Goal: Task Accomplishment & Management: Use online tool/utility

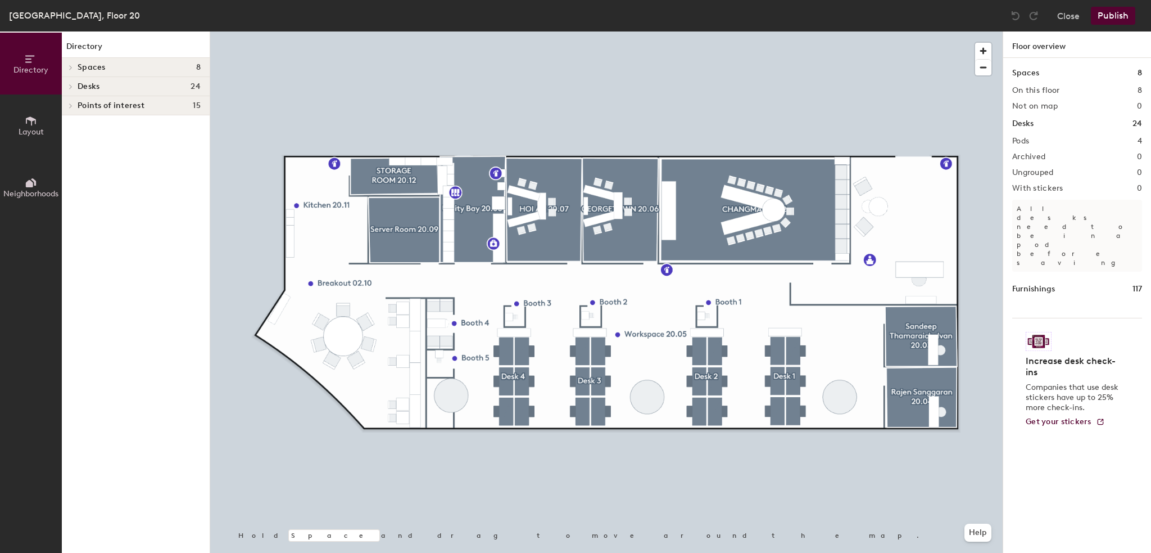
click at [14, 120] on button "Layout" at bounding box center [31, 125] width 62 height 62
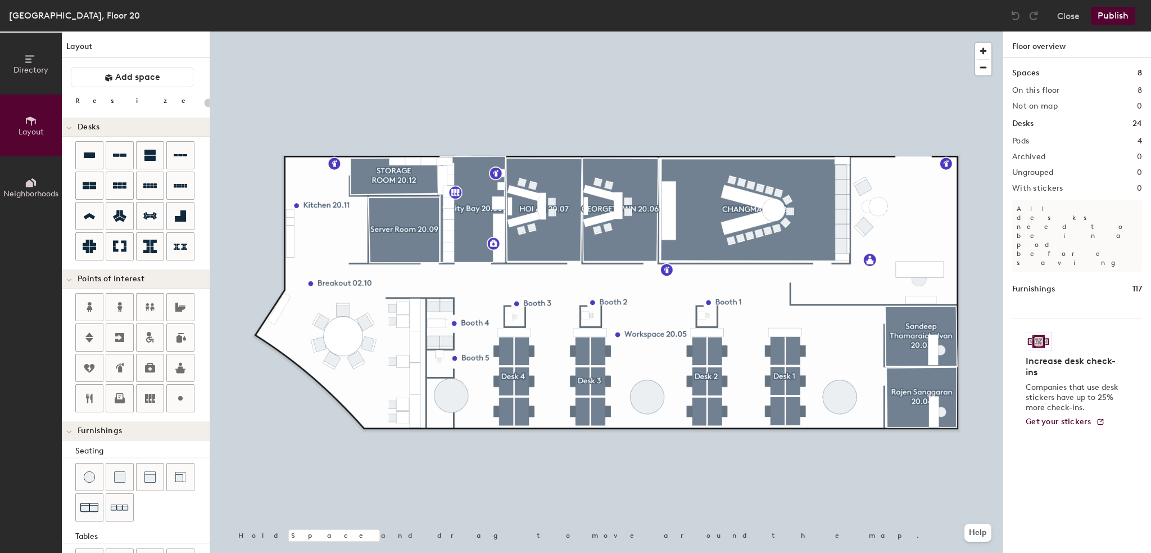
scroll to position [153, 0]
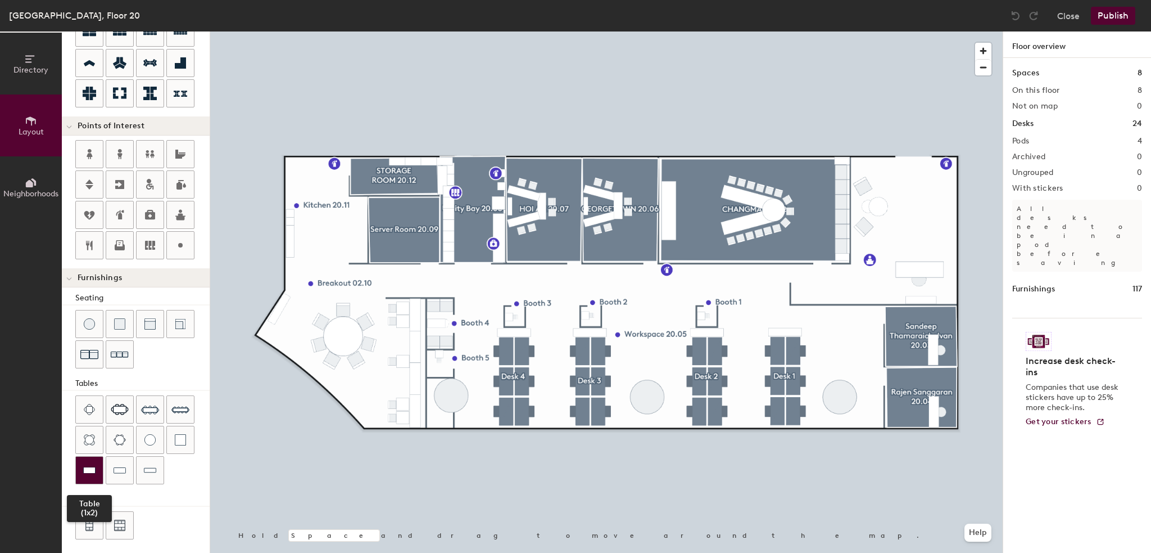
click at [95, 464] on img at bounding box center [89, 469] width 12 height 11
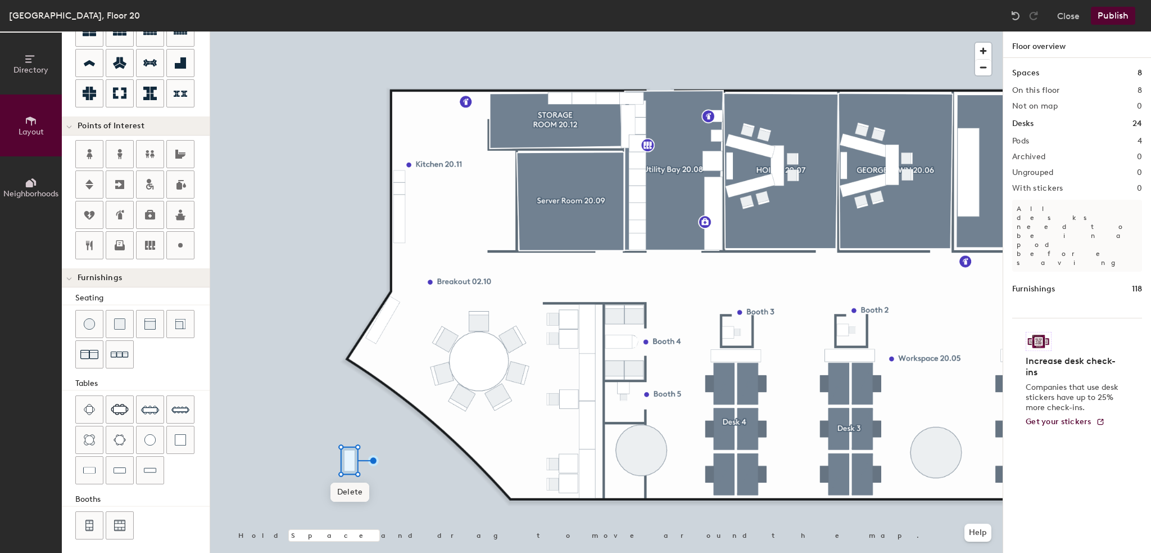
click at [355, 493] on span "Delete" at bounding box center [350, 491] width 39 height 19
drag, startPoint x: 149, startPoint y: 458, endPoint x: 201, endPoint y: 458, distance: 52.3
click at [150, 458] on div at bounding box center [150, 469] width 27 height 27
click at [299, 518] on span "Delete" at bounding box center [310, 521] width 39 height 19
click at [91, 467] on img at bounding box center [89, 469] width 12 height 11
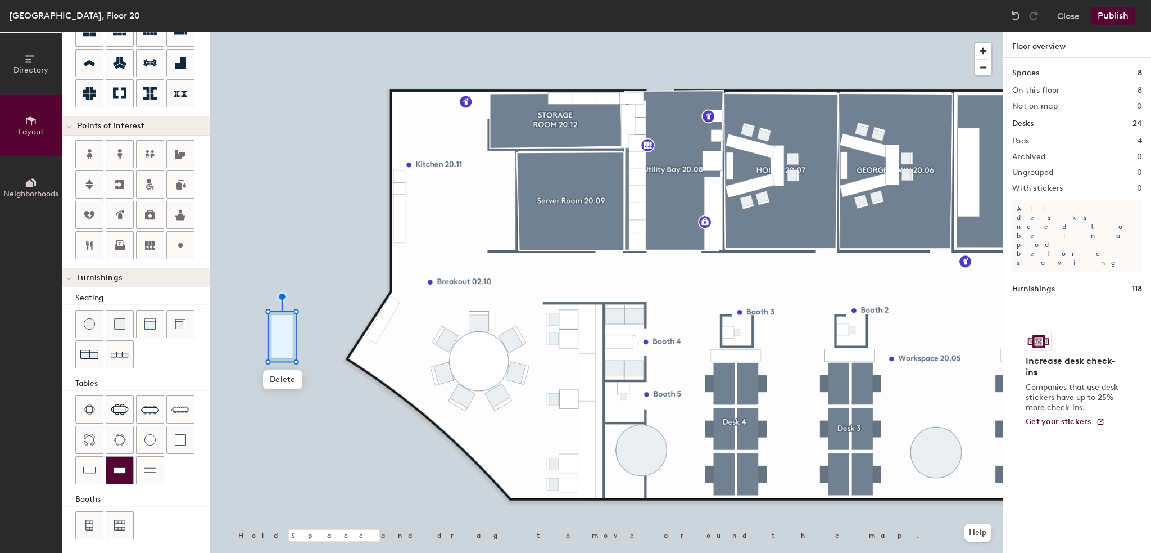
click at [127, 470] on div at bounding box center [119, 469] width 27 height 27
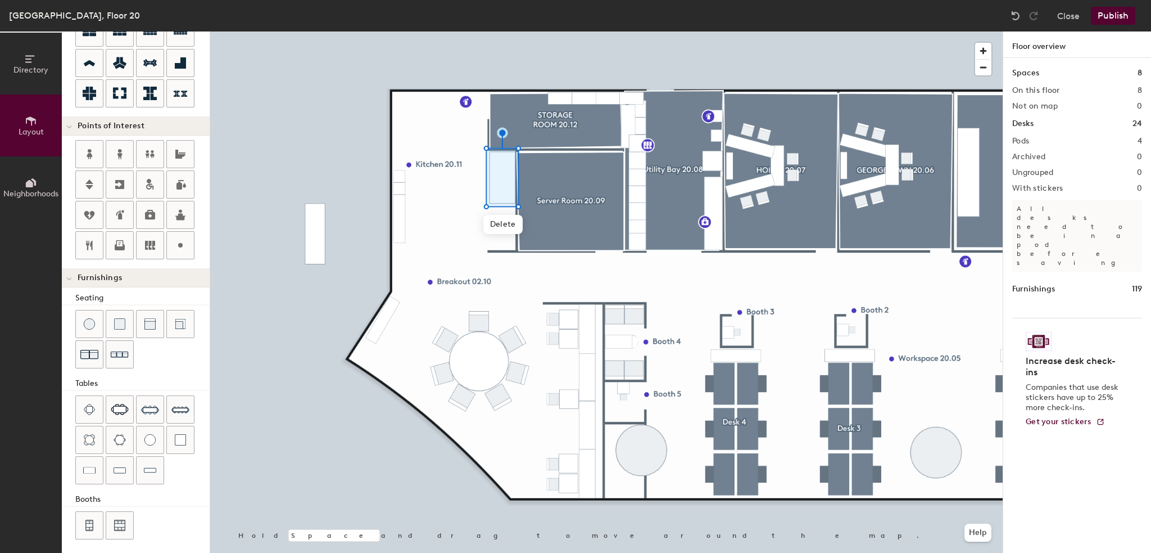
drag, startPoint x: 170, startPoint y: 438, endPoint x: 202, endPoint y: 429, distance: 33.8
click at [170, 438] on div at bounding box center [180, 439] width 27 height 27
type input "100"
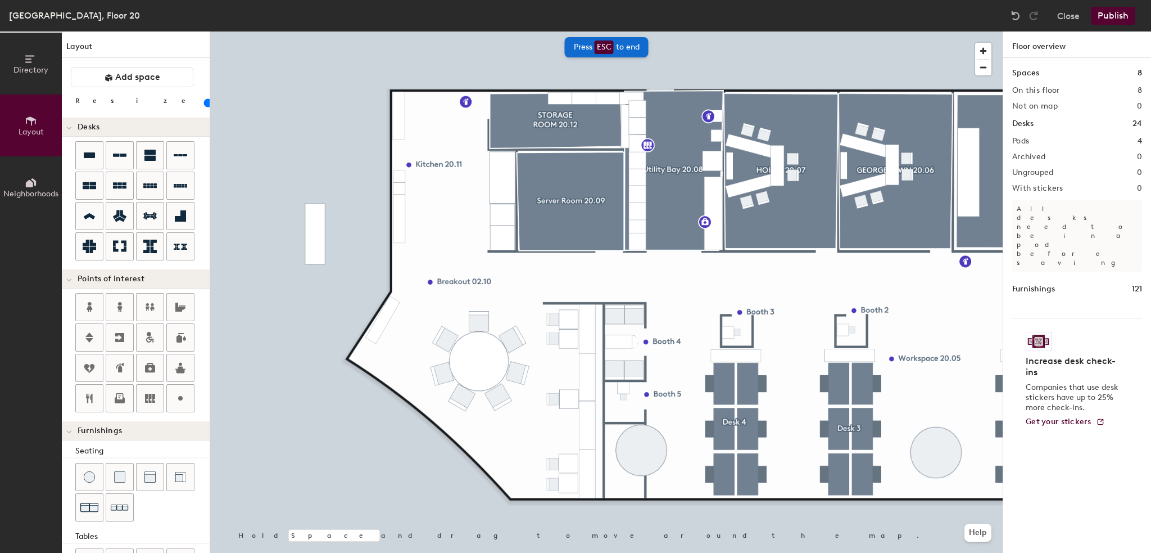
scroll to position [153, 0]
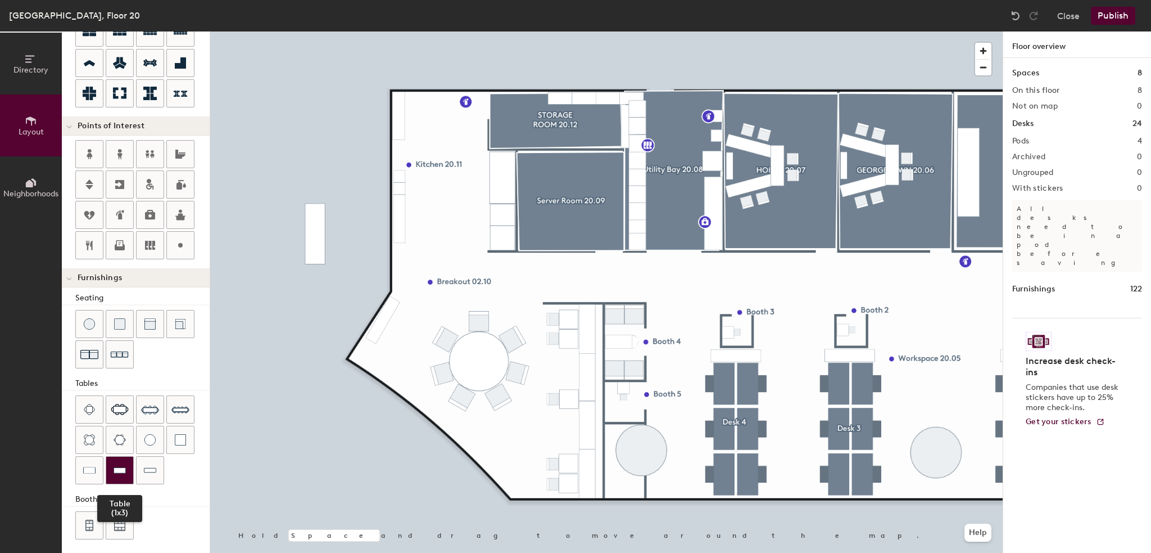
click at [114, 471] on img at bounding box center [120, 469] width 12 height 11
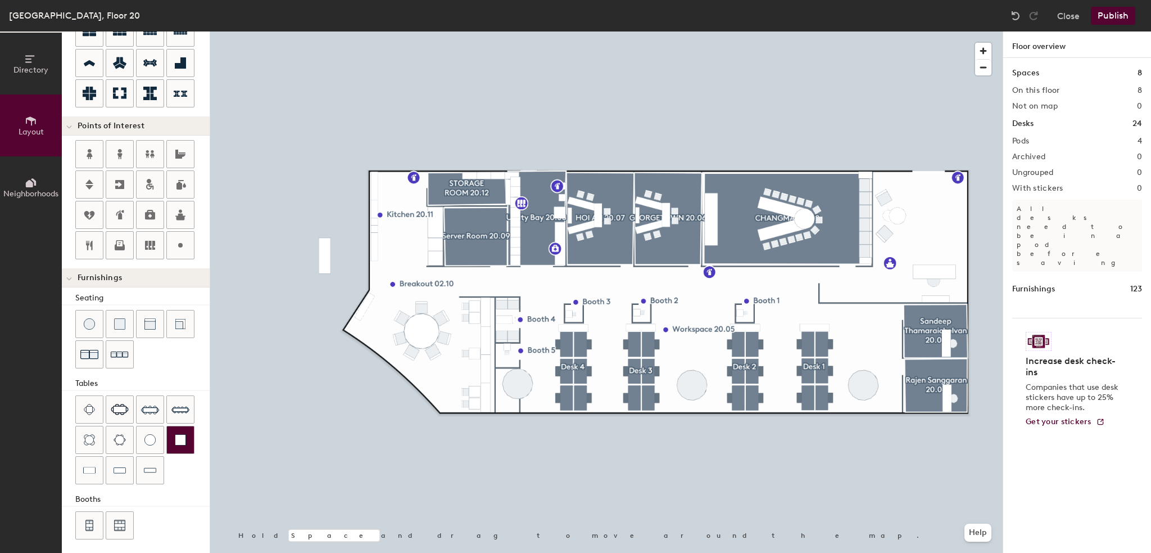
click at [462, 31] on div at bounding box center [606, 31] width 793 height 0
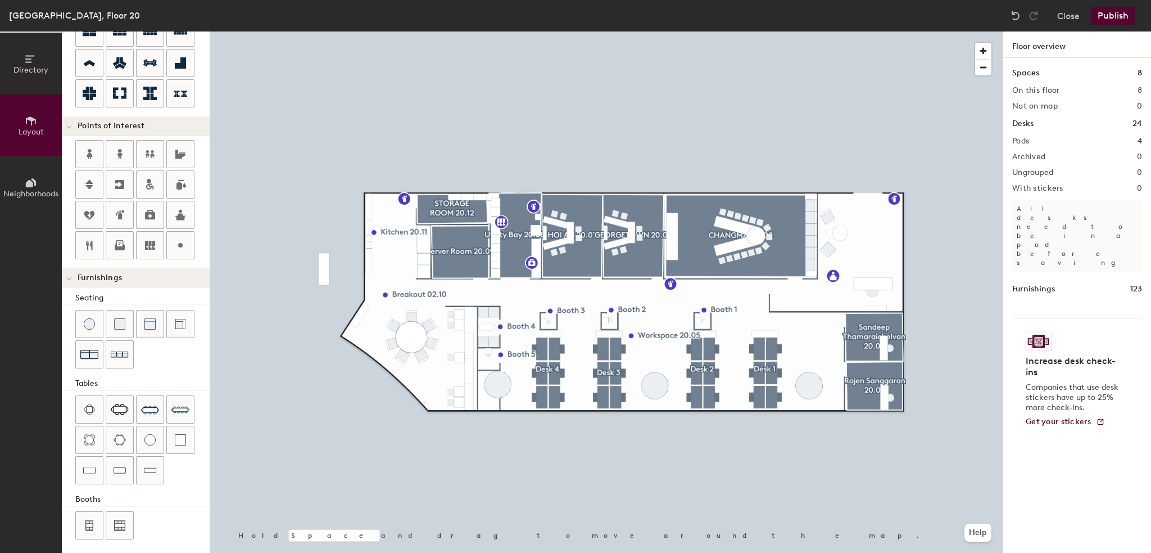
click at [1122, 16] on button "Publish" at bounding box center [1113, 16] width 44 height 18
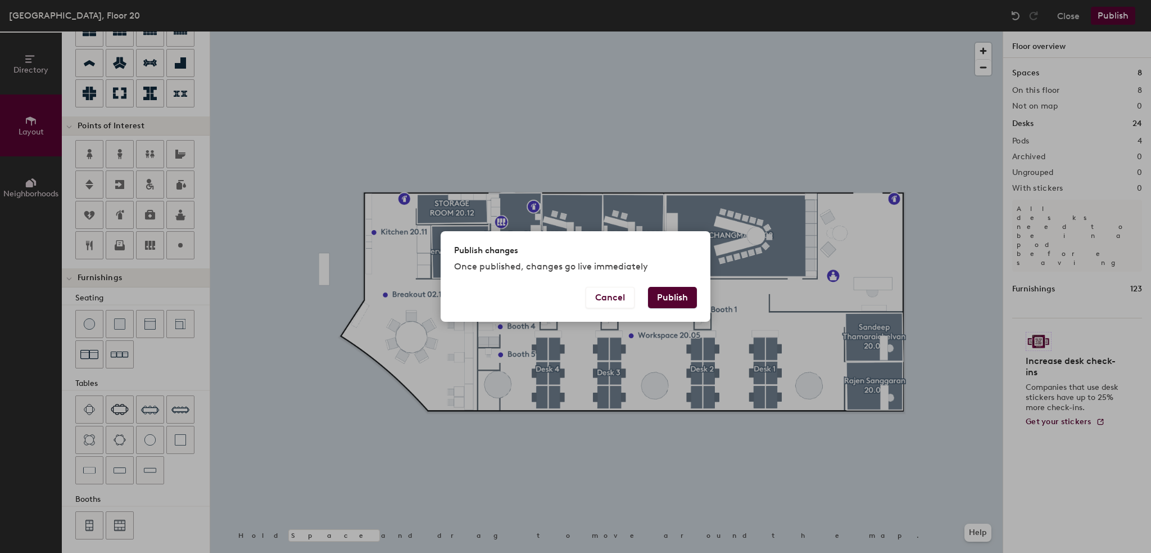
click at [672, 305] on button "Publish" at bounding box center [672, 297] width 49 height 21
type input "20"
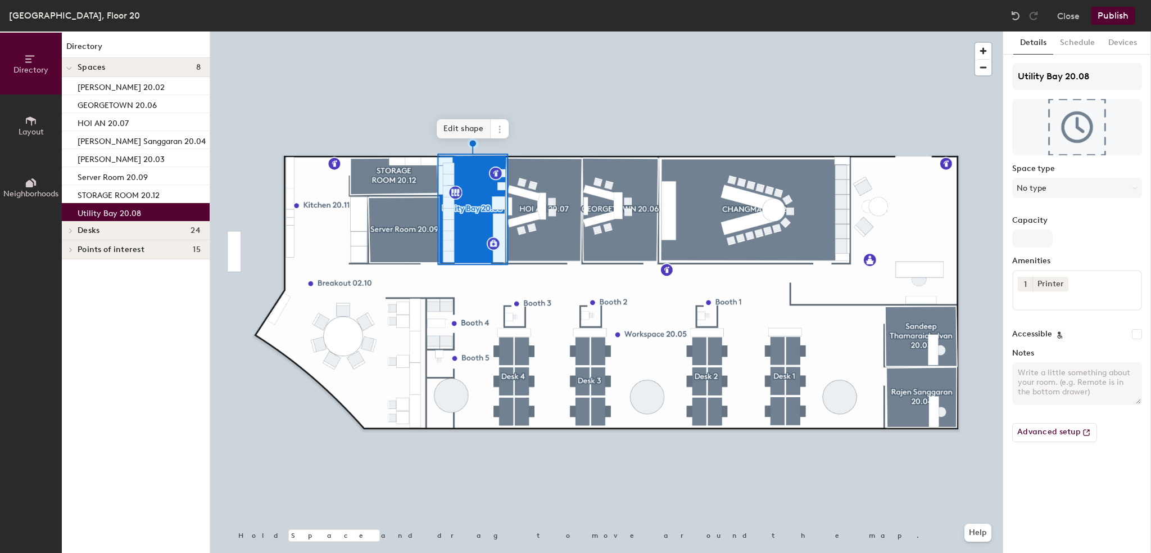
click at [456, 130] on span "Edit shape" at bounding box center [464, 128] width 54 height 19
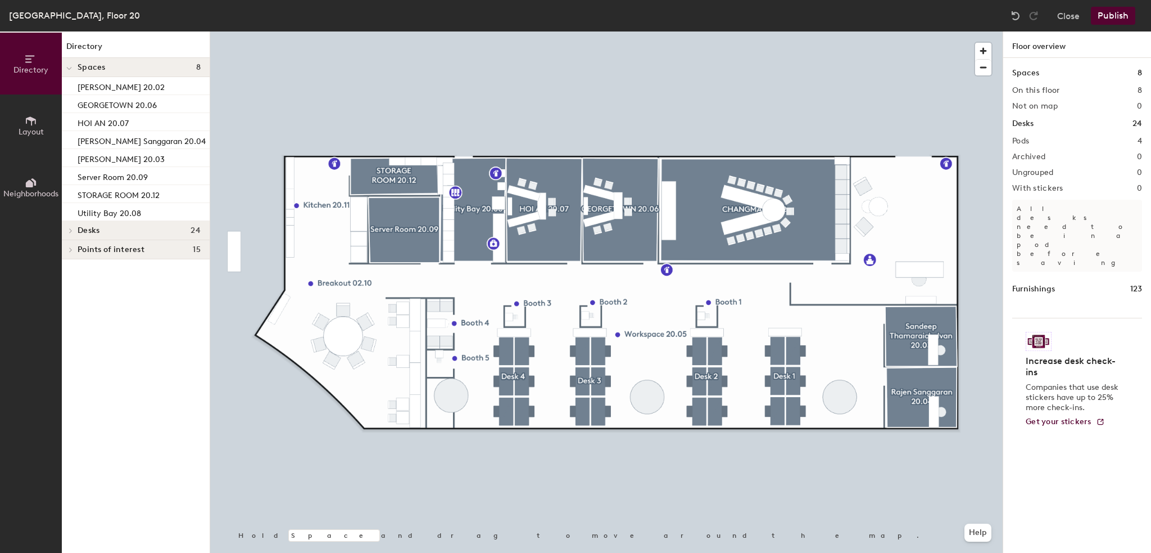
click at [1123, 10] on button "Publish" at bounding box center [1113, 16] width 44 height 18
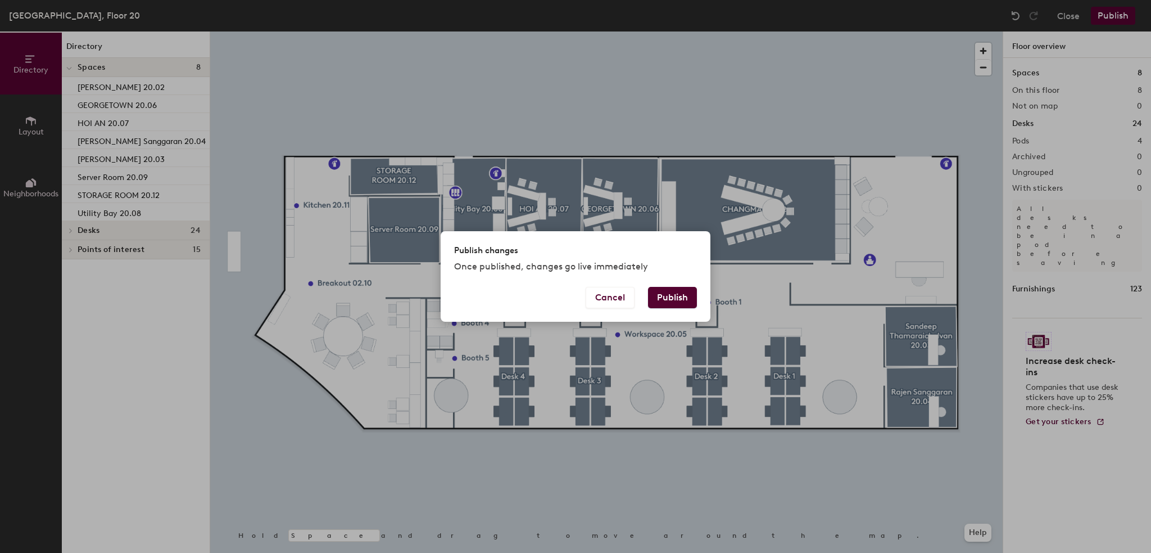
click at [674, 291] on button "Publish" at bounding box center [672, 297] width 49 height 21
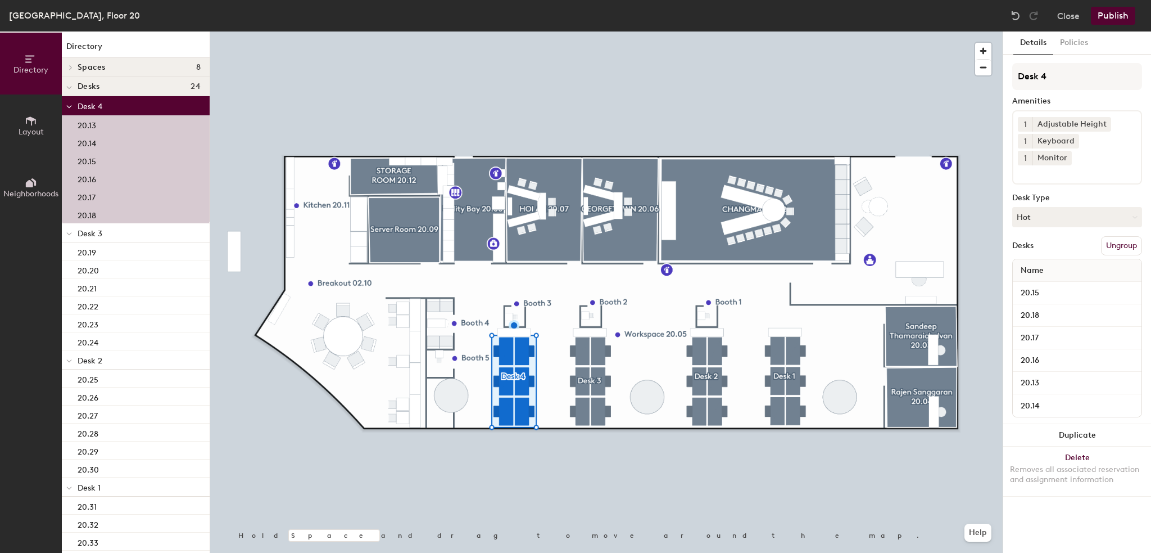
click at [1097, 15] on button "Publish" at bounding box center [1113, 16] width 44 height 18
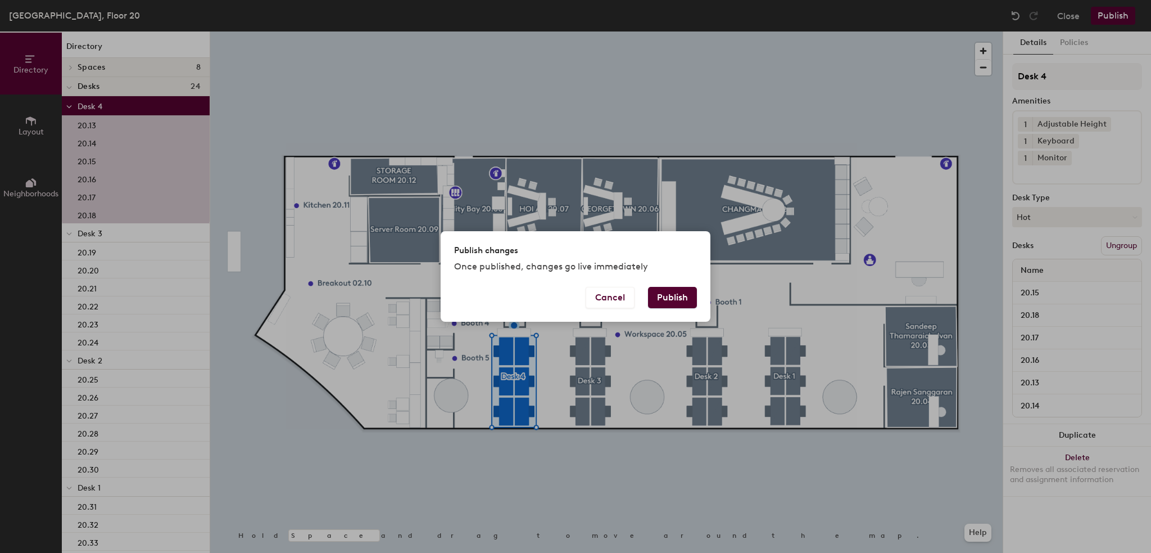
click at [627, 110] on div "Publish changes Once published, changes go live immediately Cancel Publish" at bounding box center [575, 276] width 1151 height 553
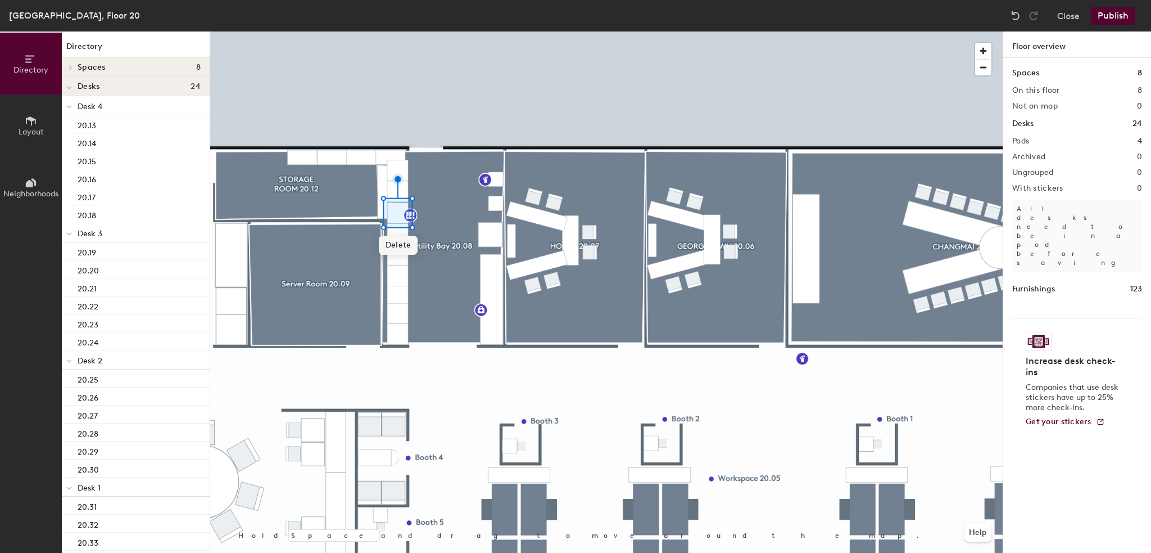
click at [569, 31] on div at bounding box center [606, 31] width 793 height 0
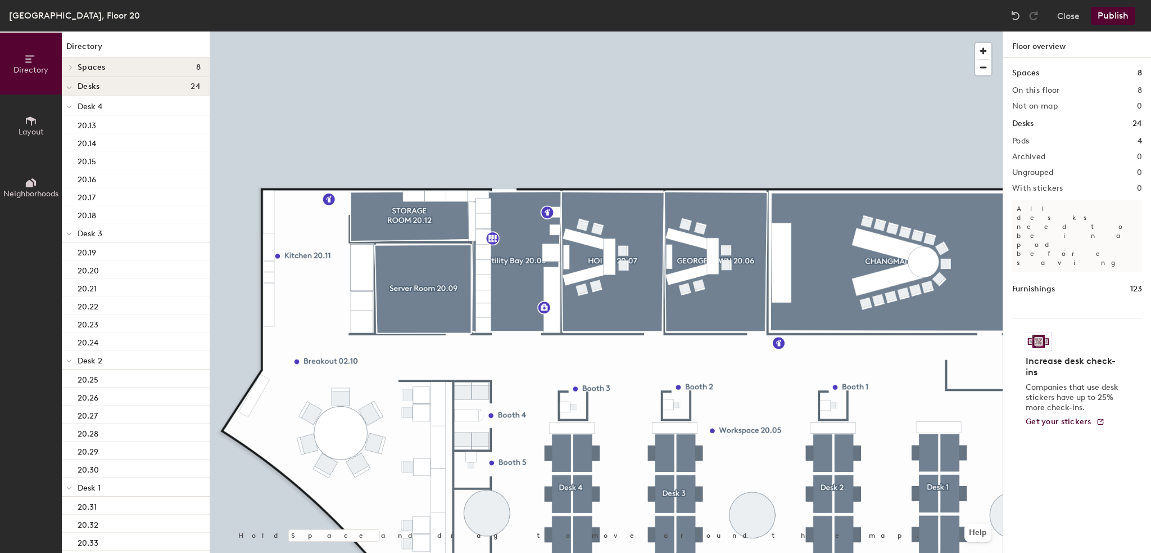
click at [1110, 15] on button "Publish" at bounding box center [1113, 16] width 44 height 18
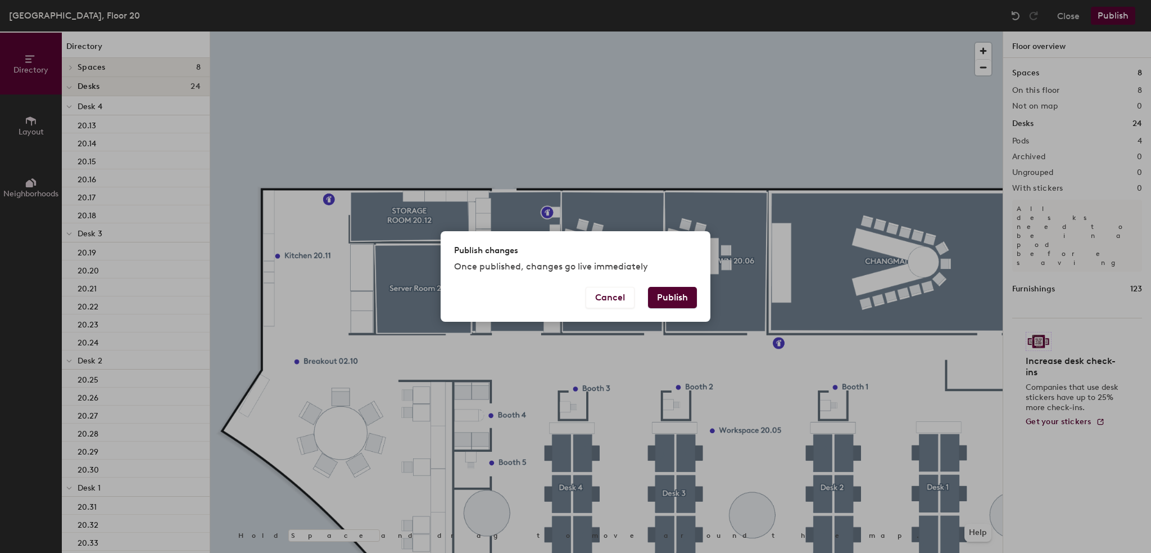
click at [652, 301] on button "Publish" at bounding box center [672, 297] width 49 height 21
